Goal: Task Accomplishment & Management: Use online tool/utility

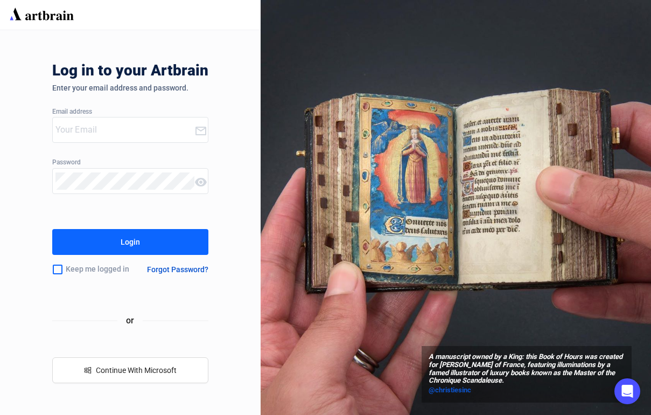
type input "[EMAIL_ADDRESS][DOMAIN_NAME]"
click at [143, 244] on button "Login" at bounding box center [130, 242] width 156 height 26
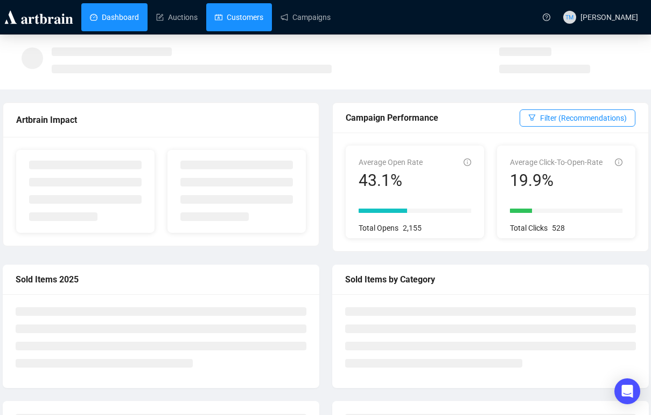
click at [245, 19] on link "Customers" at bounding box center [239, 17] width 48 height 28
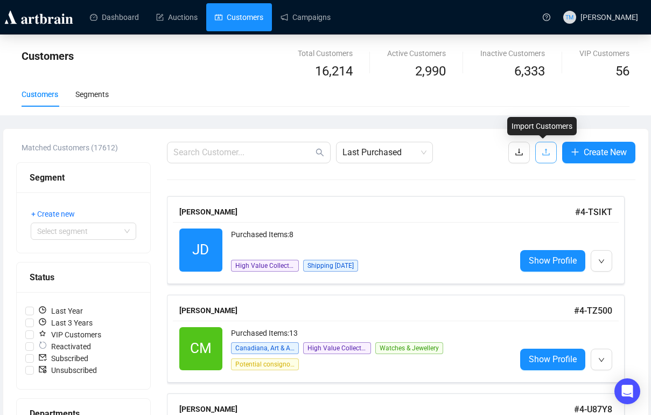
click at [542, 152] on icon "upload" at bounding box center [546, 152] width 9 height 9
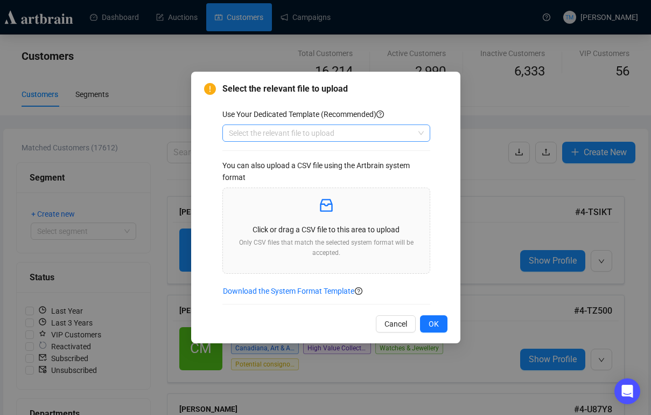
click at [403, 133] on input "search" at bounding box center [321, 133] width 185 height 16
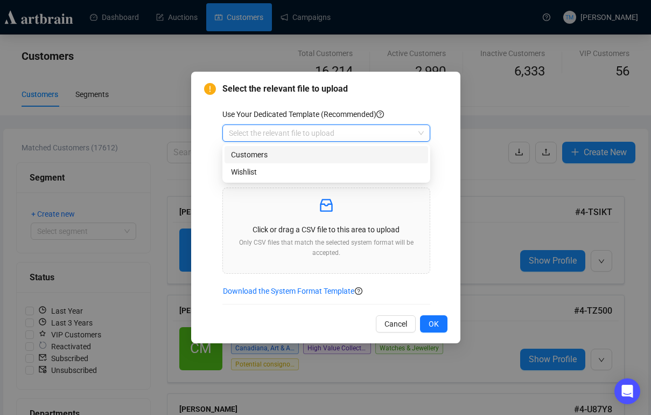
click at [315, 148] on div "Customers" at bounding box center [325, 154] width 203 height 17
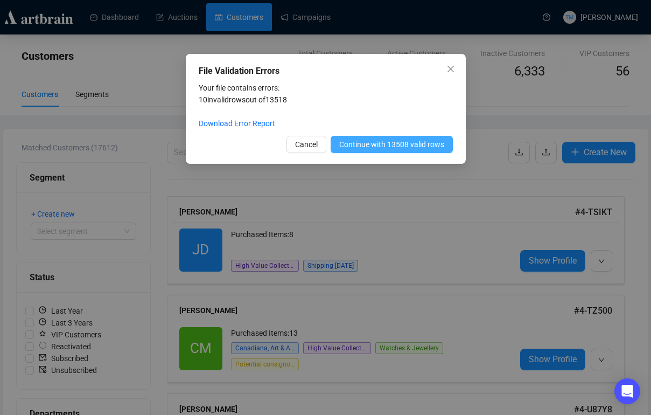
click at [411, 145] on span "Continue with 13508 valid rows" at bounding box center [391, 144] width 105 height 12
